Goal: Transaction & Acquisition: Book appointment/travel/reservation

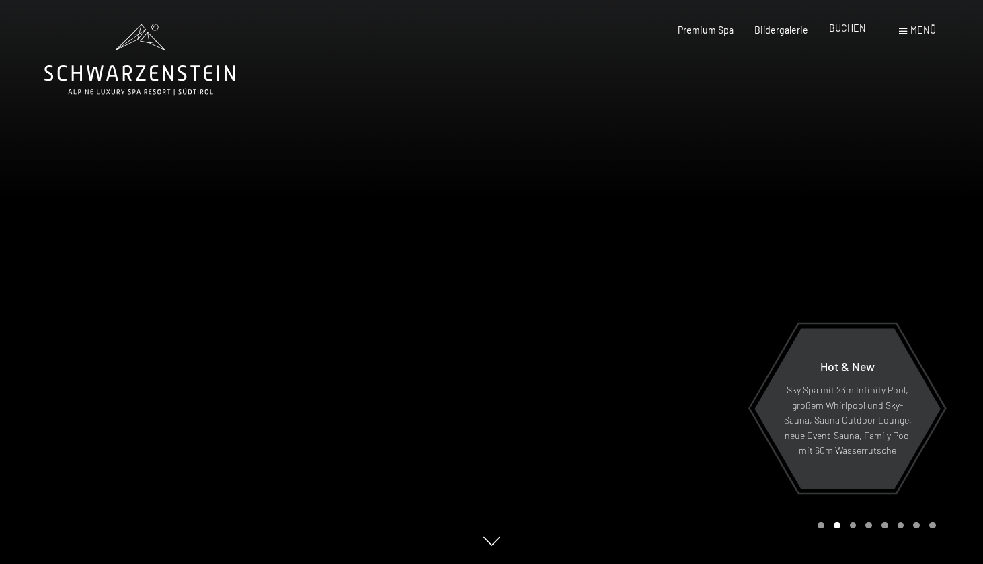
click at [845, 25] on span "BUCHEN" at bounding box center [847, 27] width 37 height 11
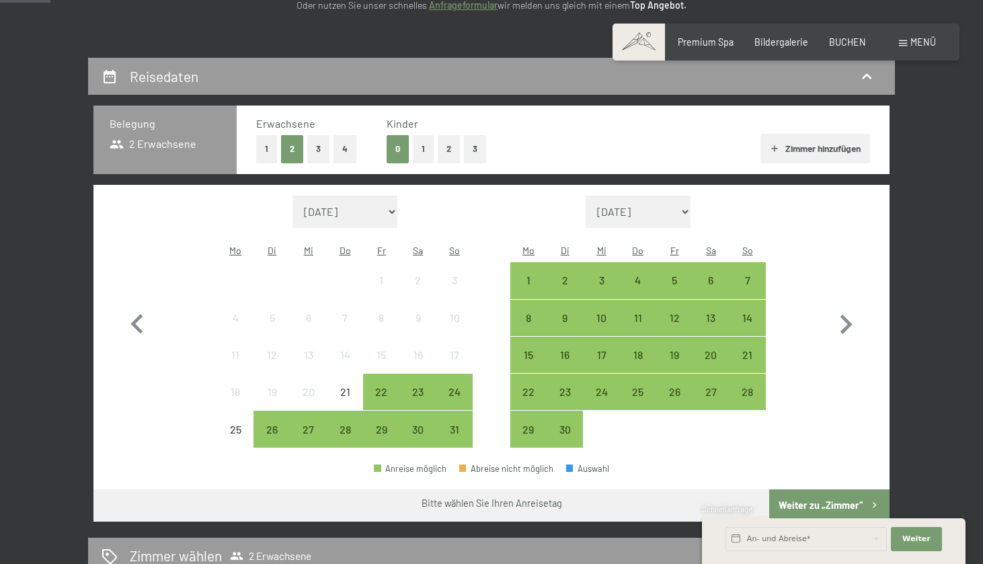
scroll to position [229, 0]
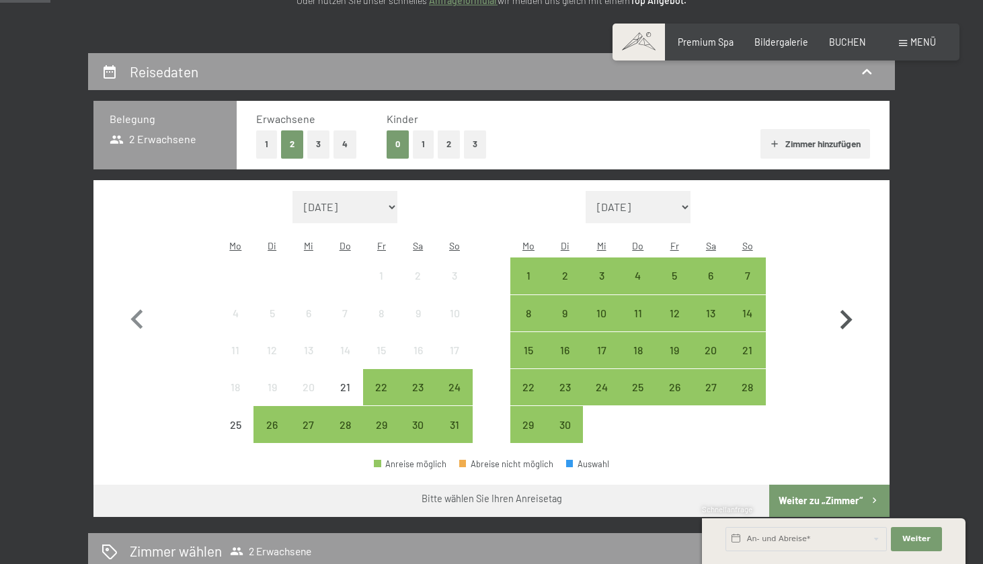
click at [851, 305] on icon "button" at bounding box center [845, 319] width 39 height 39
select select "[DATE]"
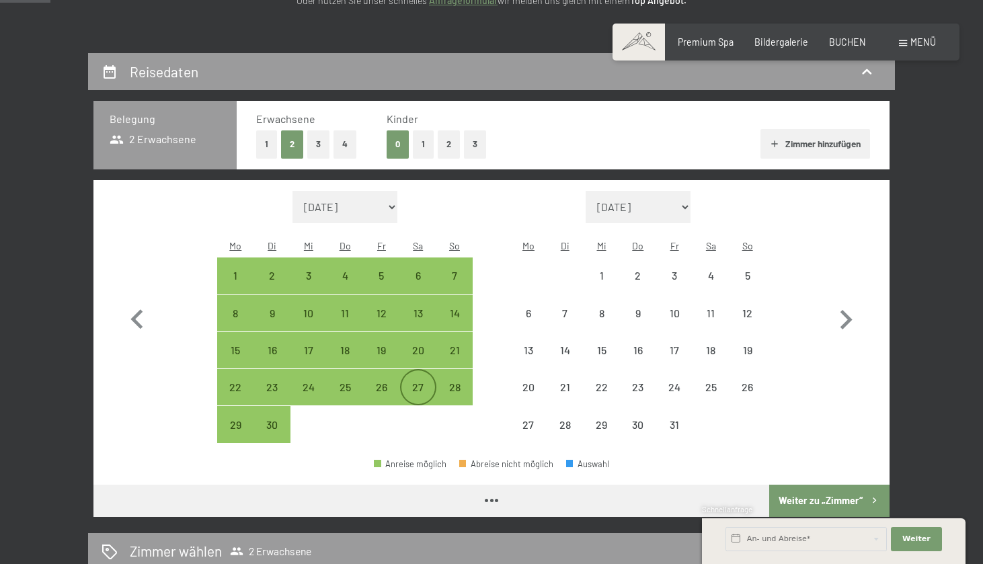
select select "[DATE]"
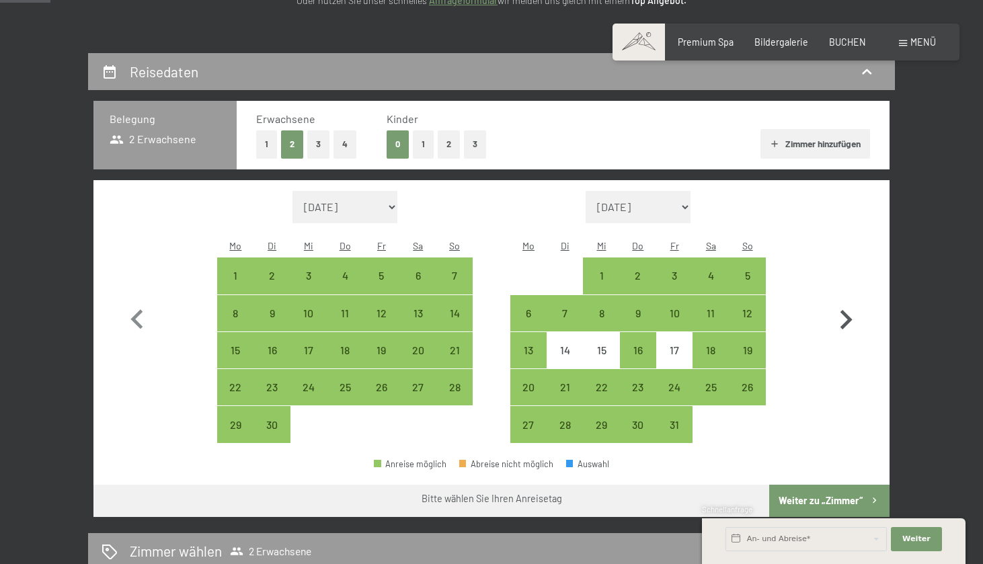
click at [861, 302] on icon "button" at bounding box center [845, 319] width 39 height 39
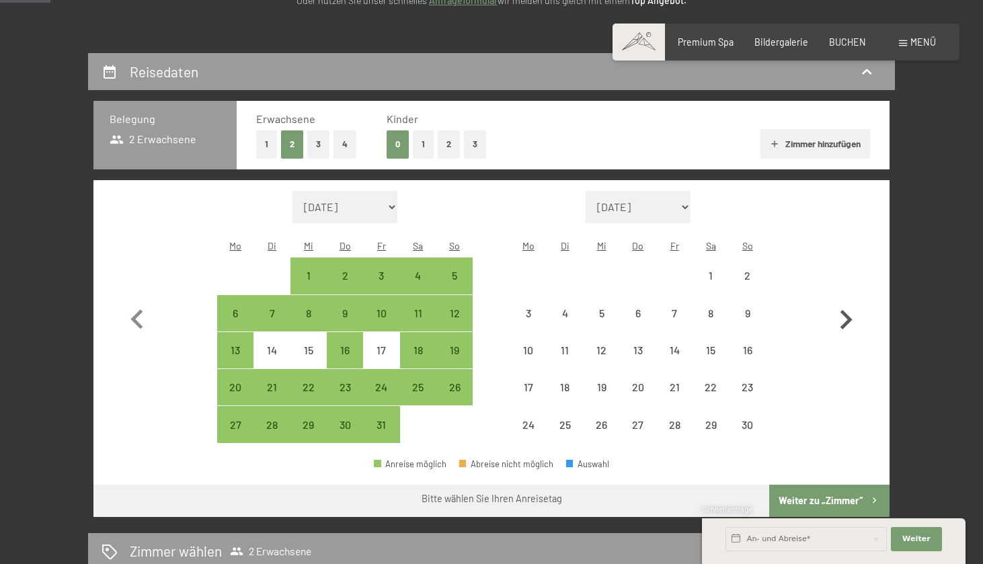
select select "[DATE]"
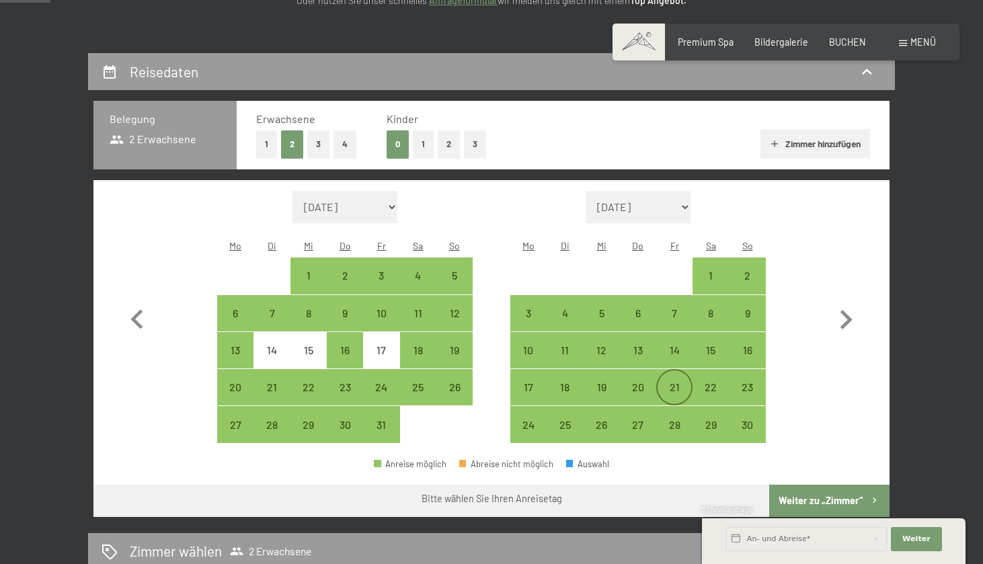
click at [672, 382] on div "21" at bounding box center [674, 399] width 34 height 34
select select "[DATE]"
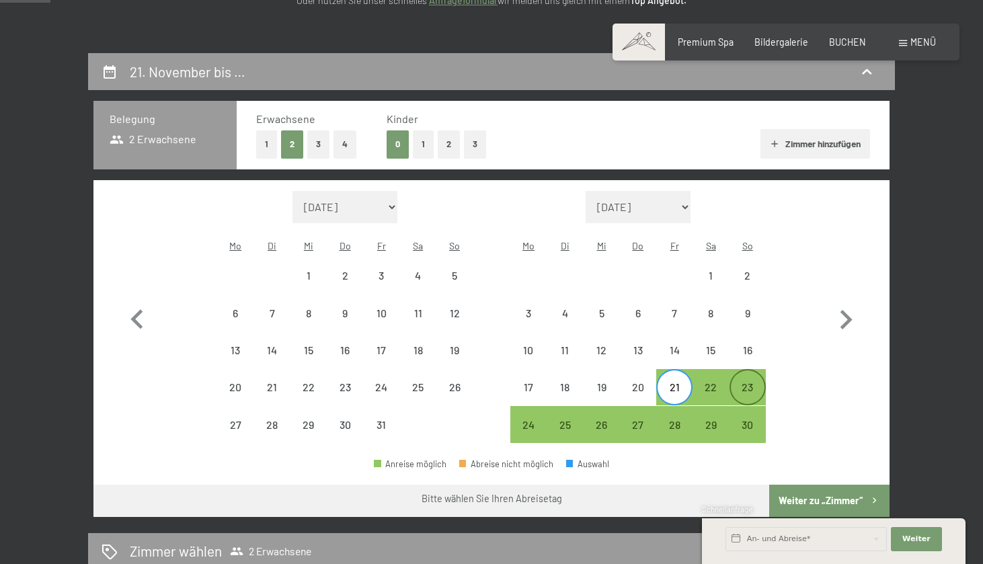
click at [761, 382] on div "23" at bounding box center [748, 399] width 34 height 34
select select "[DATE]"
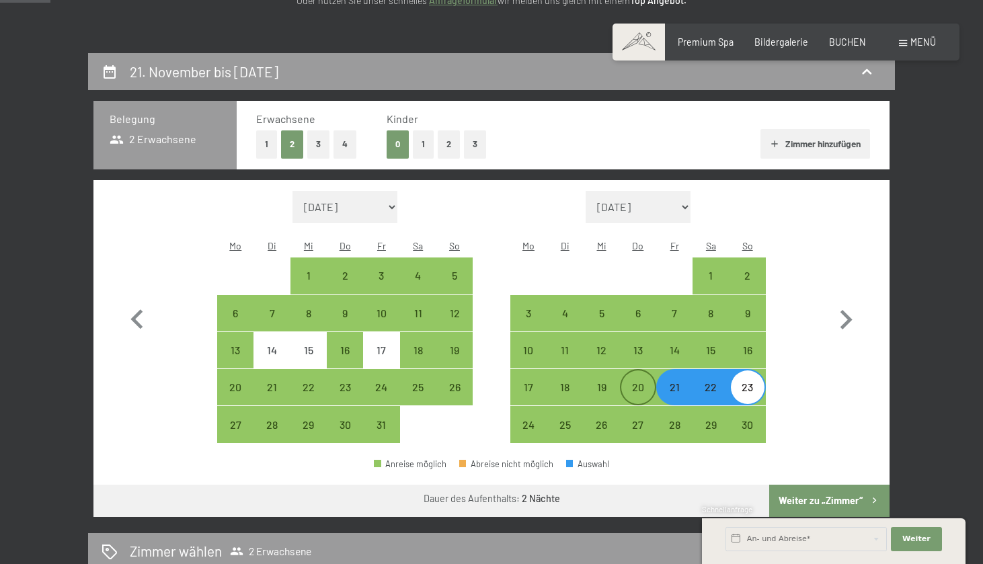
click at [649, 382] on div "20" at bounding box center [638, 399] width 34 height 34
select select "[DATE]"
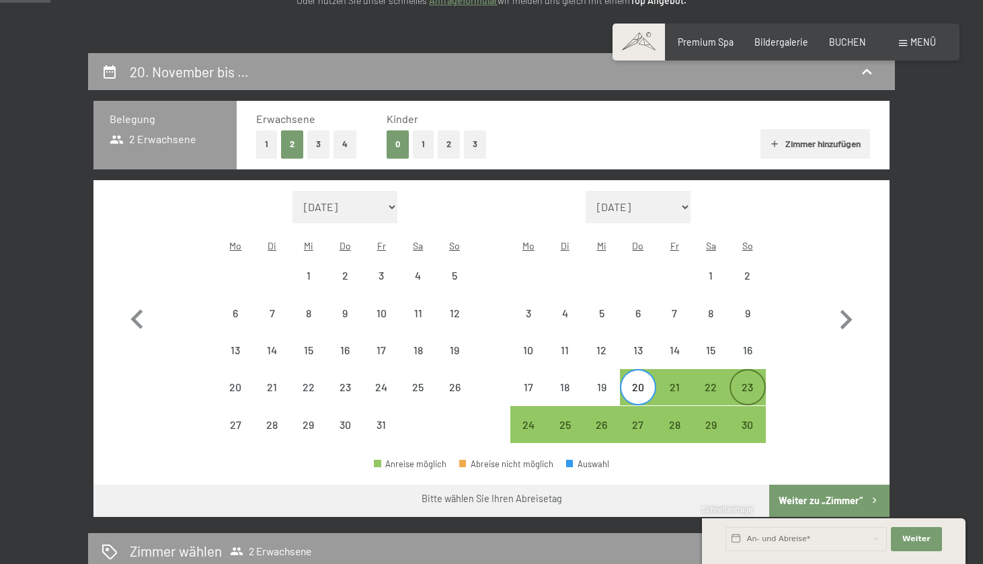
click at [755, 382] on div "23" at bounding box center [748, 399] width 34 height 34
select select "[DATE]"
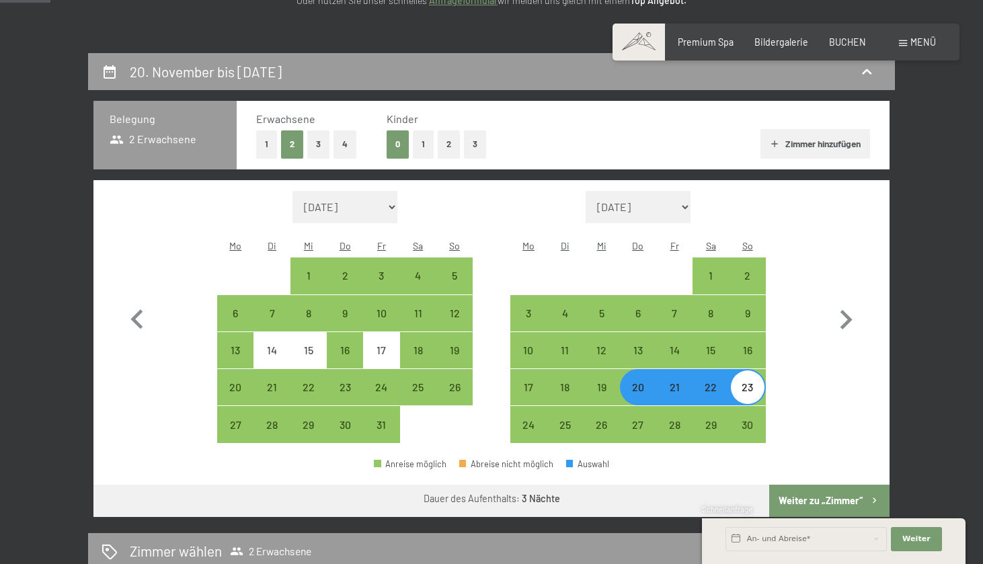
click at [825, 485] on button "Weiter zu „Zimmer“" at bounding box center [829, 501] width 120 height 32
select select "[DATE]"
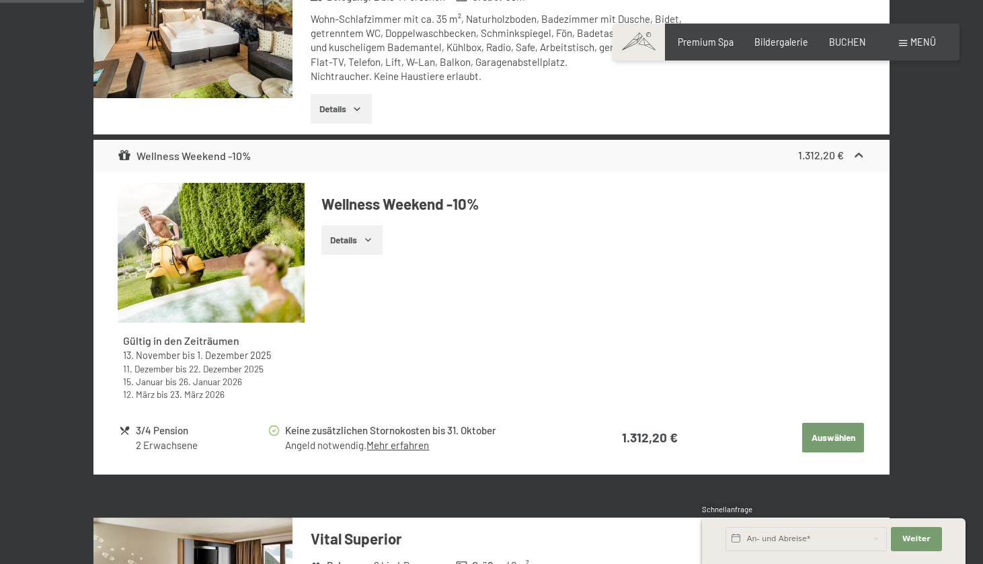
scroll to position [485, 0]
